Goal: Information Seeking & Learning: Understand process/instructions

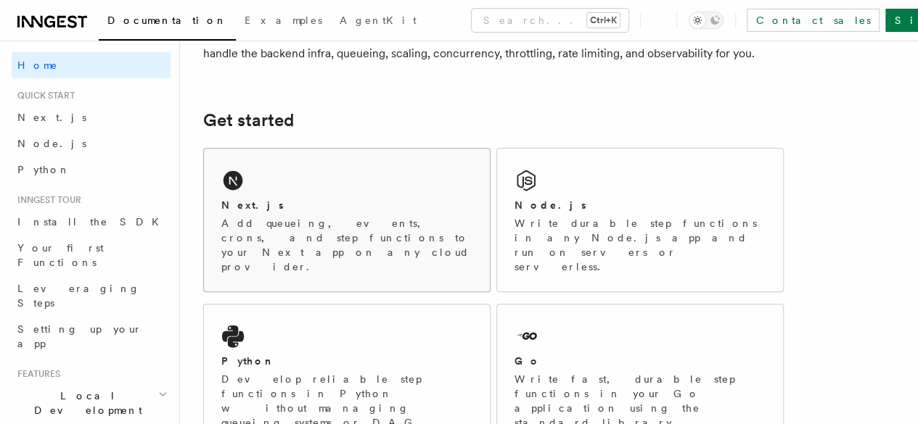
scroll to position [160, 0]
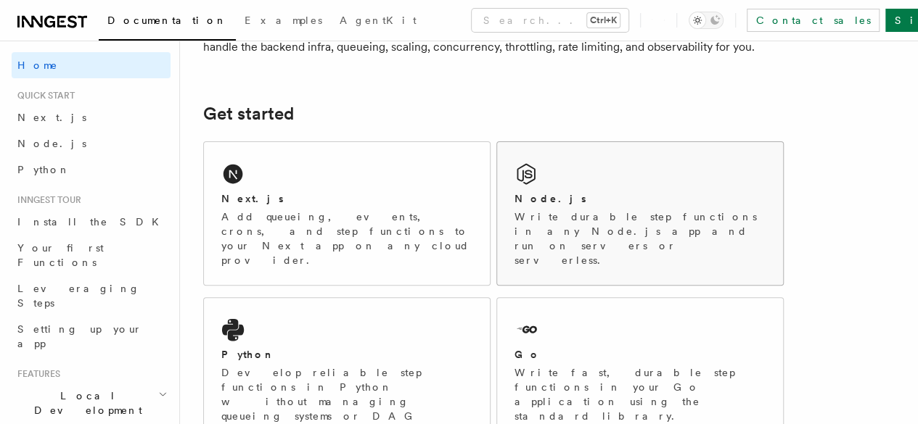
click at [638, 239] on p "Write durable step functions in any Node.js app and run on servers or serverles…" at bounding box center [639, 239] width 251 height 58
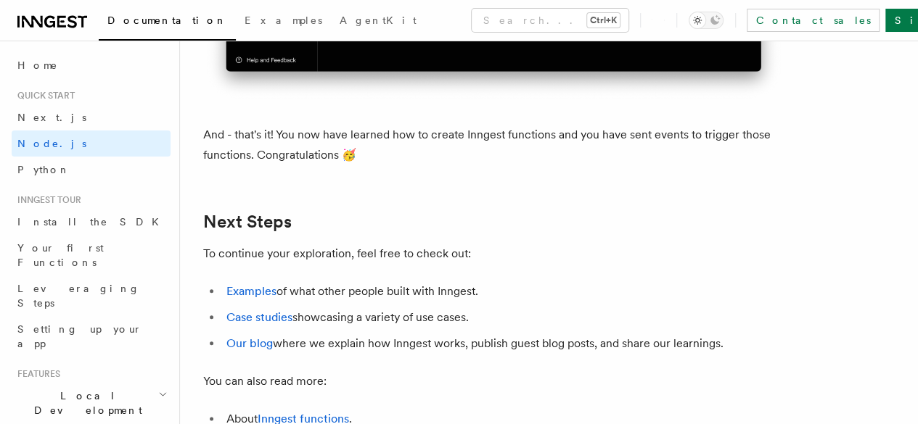
scroll to position [9047, 0]
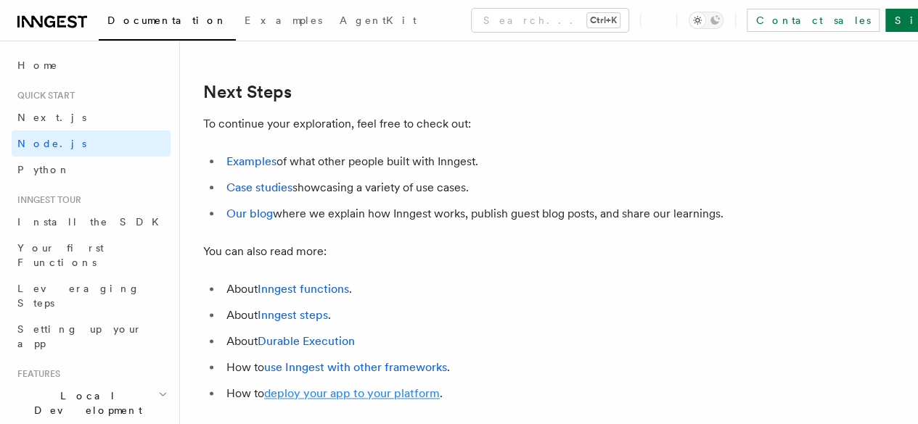
click at [318, 387] on link "deploy your app to your platform" at bounding box center [352, 394] width 176 height 14
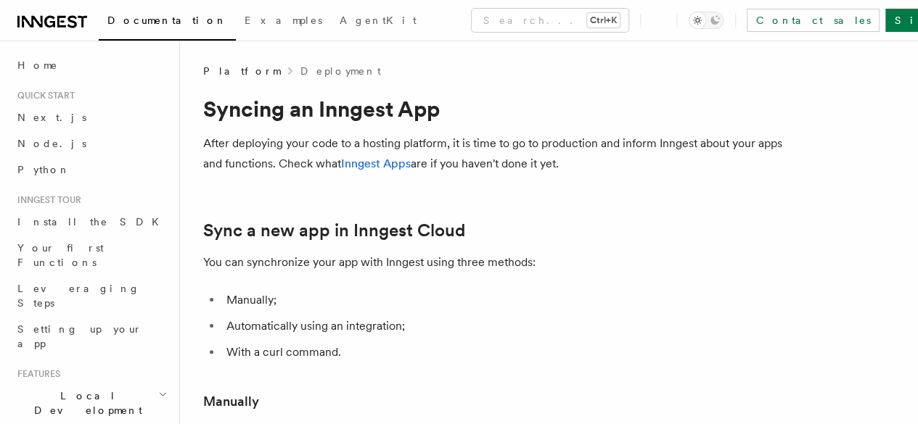
scroll to position [1, 0]
click at [411, 162] on link "Inngest Apps" at bounding box center [376, 163] width 70 height 14
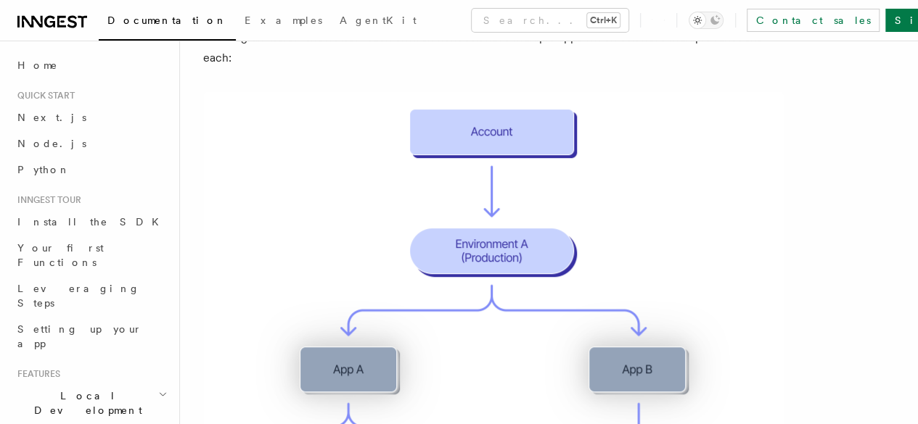
scroll to position [237, 0]
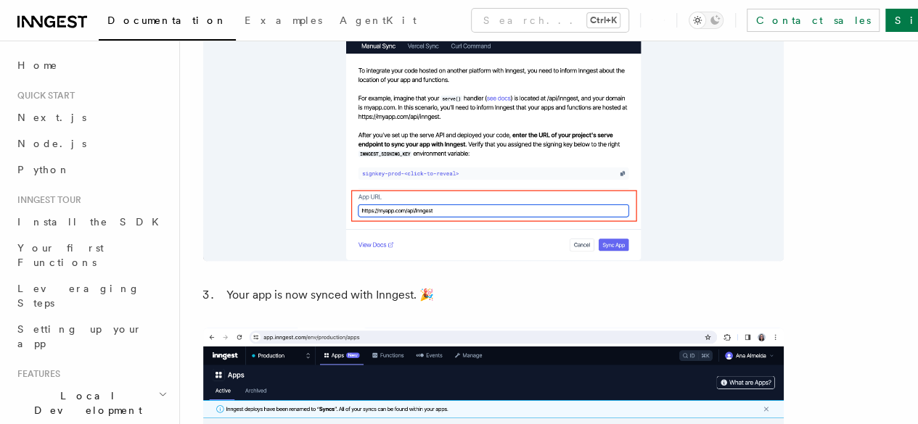
scroll to position [1381, 0]
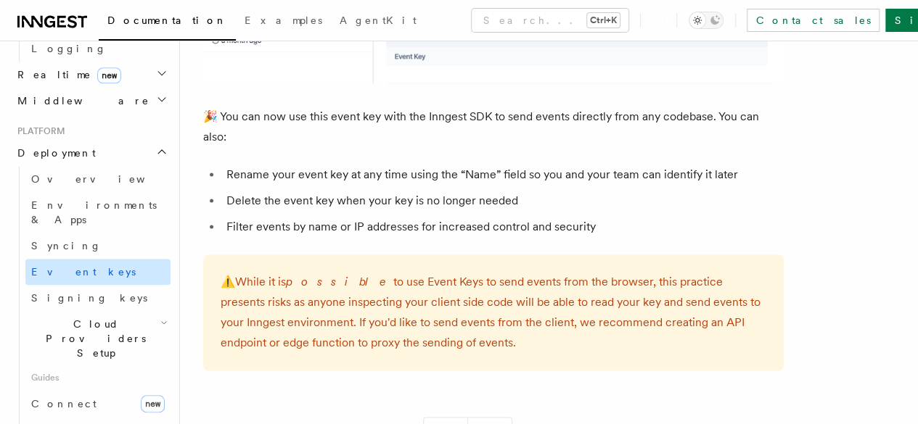
scroll to position [670, 0]
click at [110, 418] on link "Self hosting" at bounding box center [97, 431] width 145 height 26
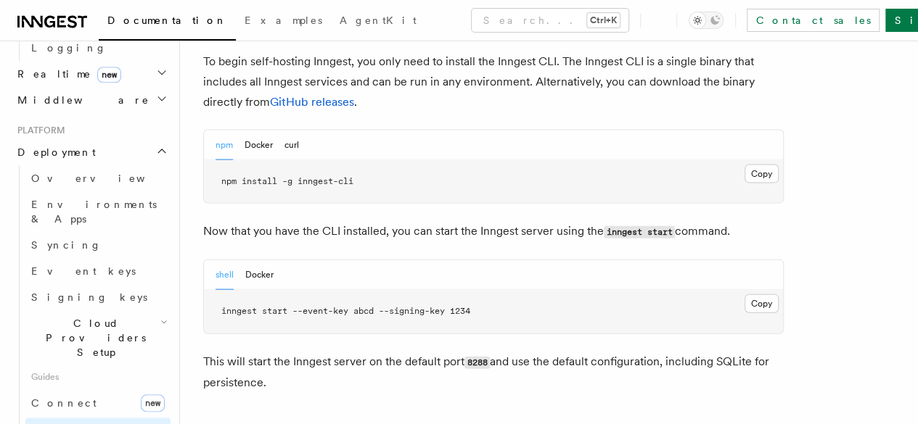
scroll to position [1502, 0]
click at [328, 305] on span "inngest start --event-key abcd --signing-key 1234" at bounding box center [345, 310] width 249 height 10
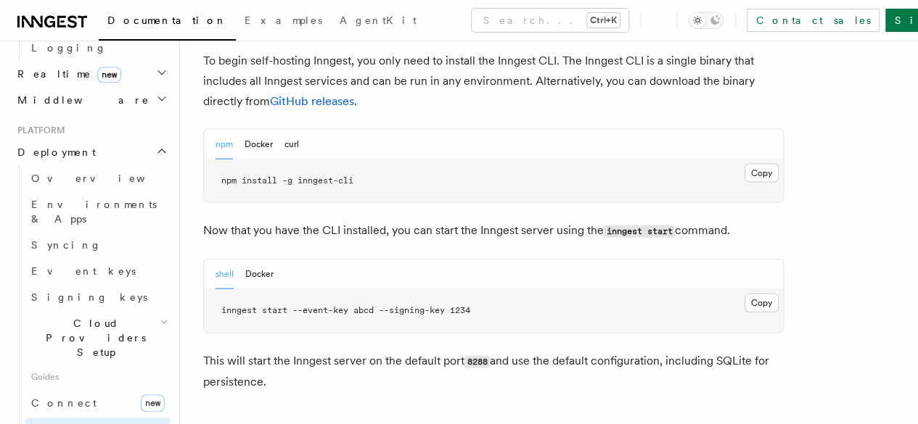
click at [337, 221] on p "Now that you have the CLI installed, you can start the Inngest server using the…" at bounding box center [493, 231] width 580 height 21
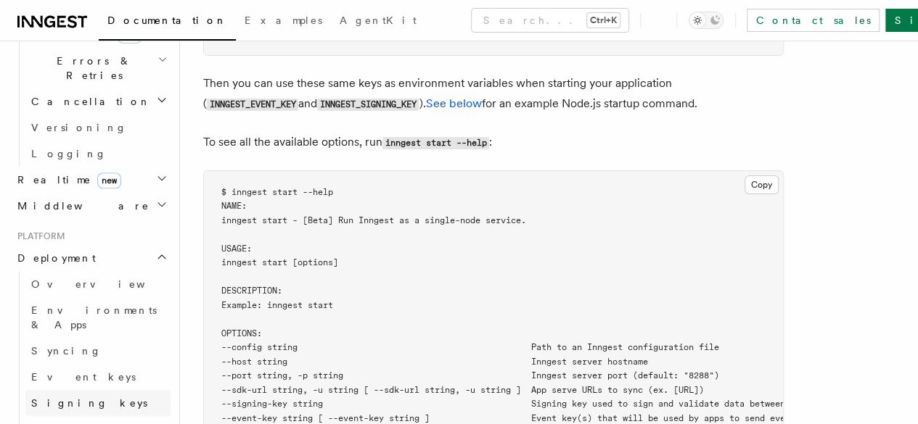
scroll to position [563, 0]
click at [59, 273] on link "Overview" at bounding box center [97, 286] width 145 height 26
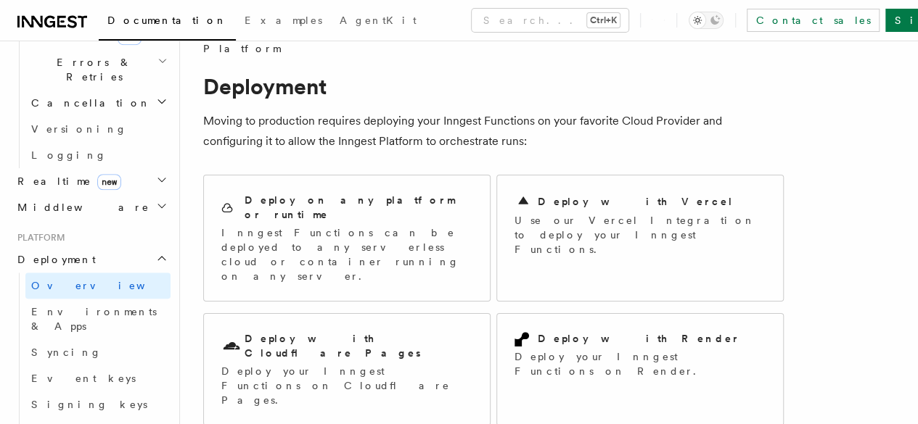
scroll to position [35, 0]
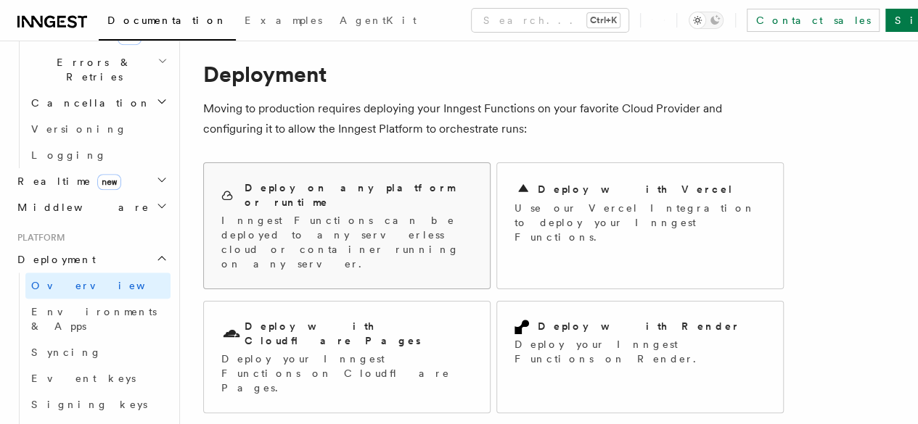
click at [318, 213] on p "Inngest Functions can be deployed to any serverless cloud or container running …" at bounding box center [346, 242] width 251 height 58
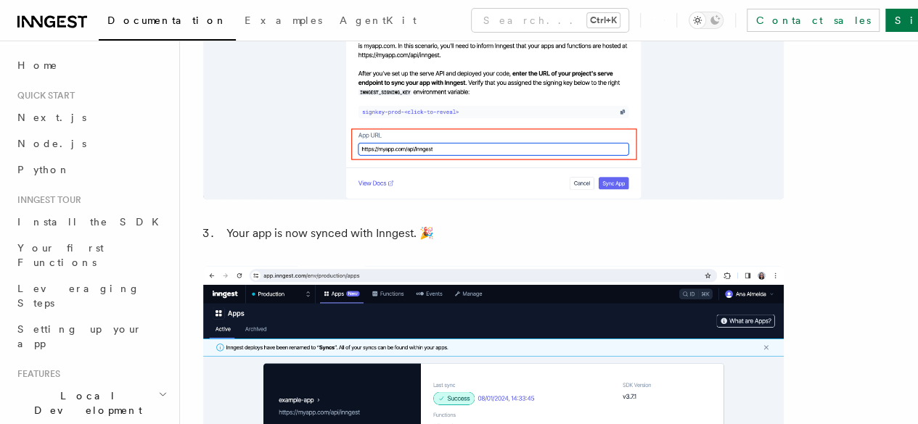
scroll to position [1440, 0]
